Goal: Task Accomplishment & Management: Complete application form

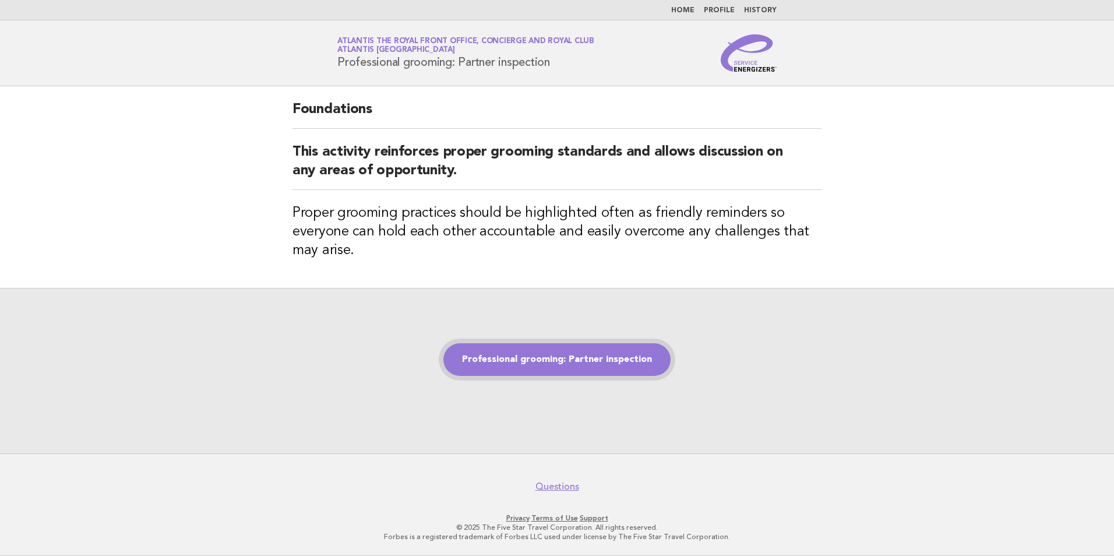
click at [555, 356] on link "Professional grooming: Partner inspection" at bounding box center [556, 359] width 227 height 33
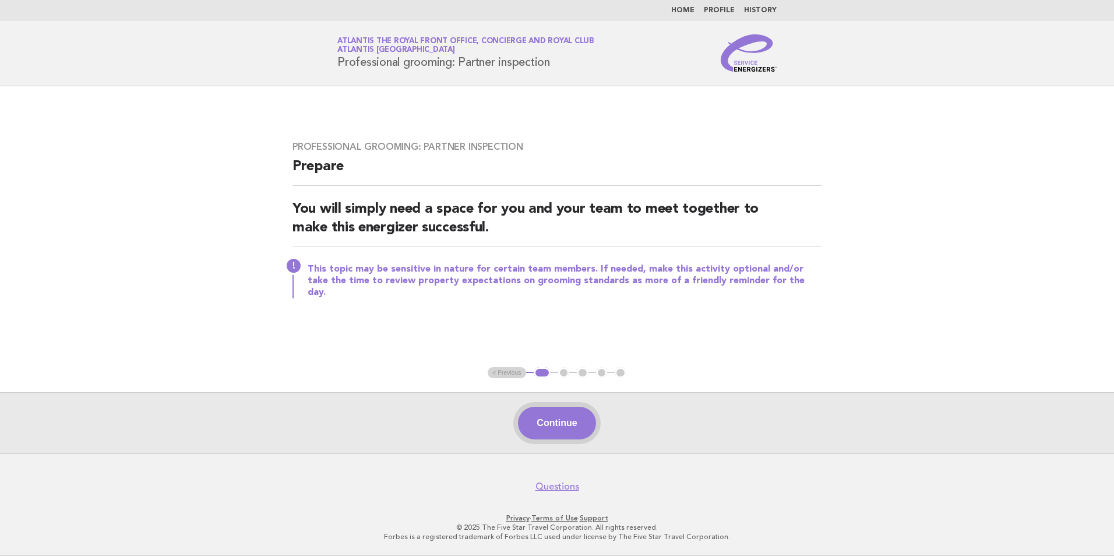
click at [561, 431] on button "Continue" at bounding box center [557, 423] width 78 height 33
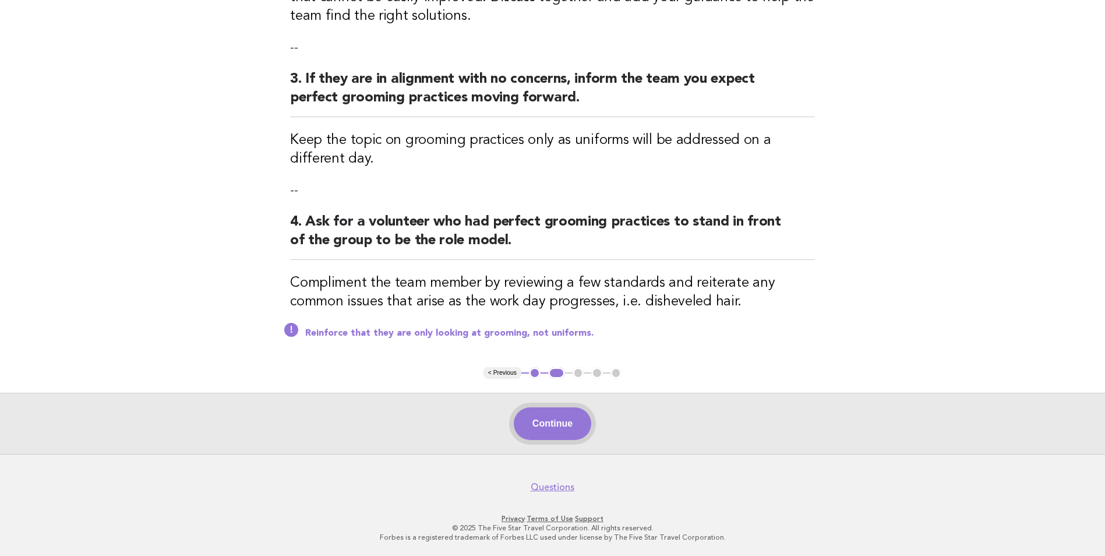
click at [555, 432] on button "Continue" at bounding box center [553, 423] width 78 height 33
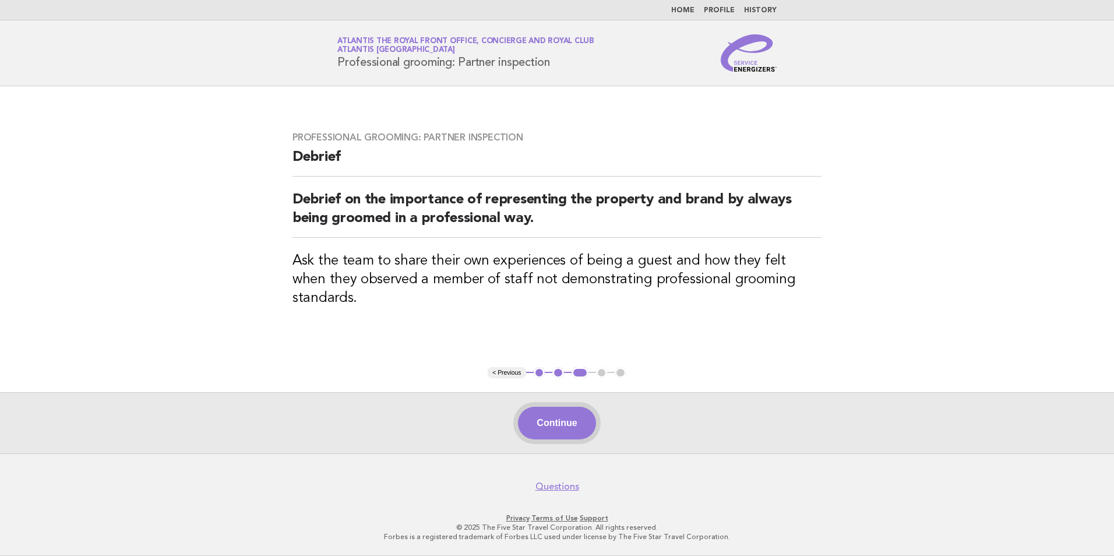
click at [566, 417] on button "Continue" at bounding box center [557, 423] width 78 height 33
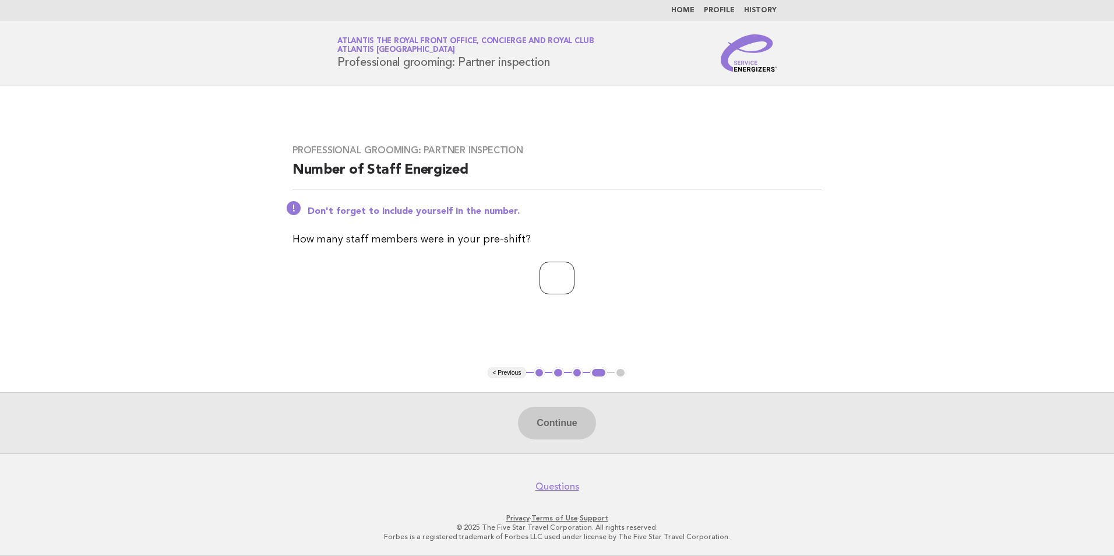
click at [565, 269] on input "number" at bounding box center [557, 278] width 35 height 33
type input "*"
click at [572, 435] on button "Continue" at bounding box center [557, 423] width 78 height 33
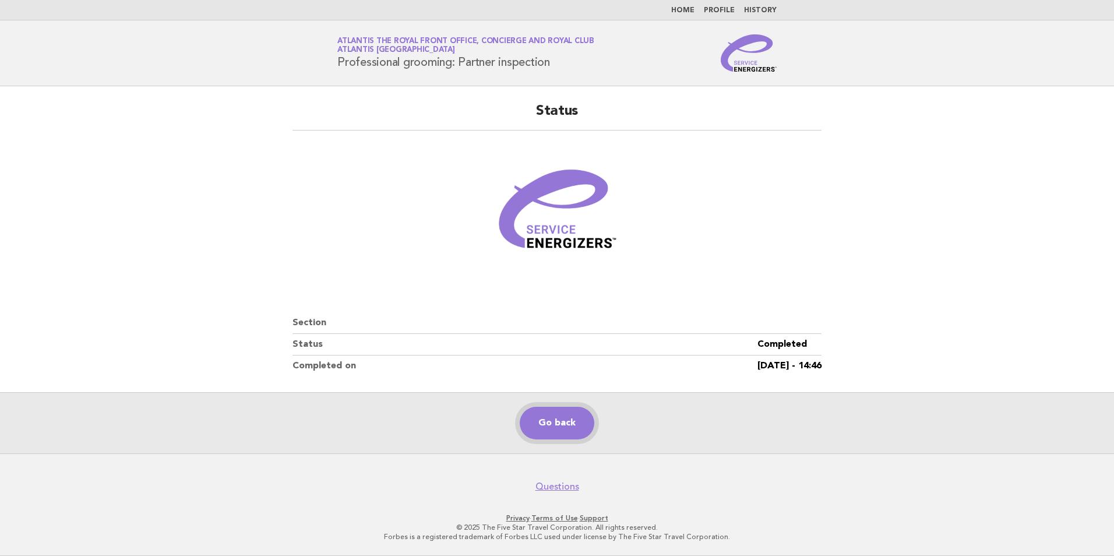
drag, startPoint x: 562, startPoint y: 425, endPoint x: 570, endPoint y: 425, distance: 8.2
click at [562, 425] on link "Go back" at bounding box center [557, 423] width 75 height 33
